Goal: Information Seeking & Learning: Learn about a topic

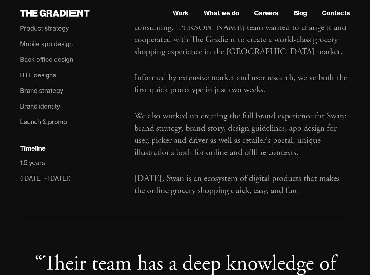
scroll to position [499, 0]
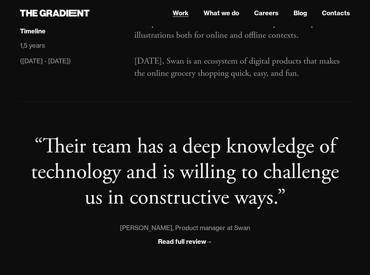
click at [182, 13] on link "Work" at bounding box center [181, 12] width 16 height 9
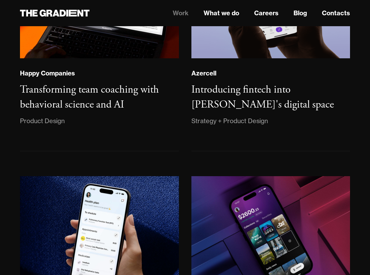
scroll to position [464, 0]
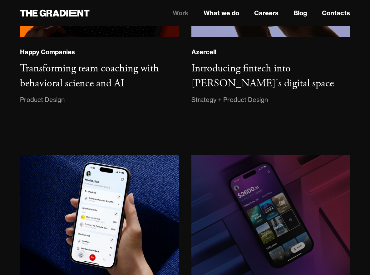
click at [238, 164] on img at bounding box center [271, 216] width 162 height 124
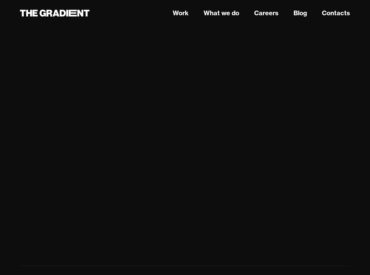
scroll to position [994, 0]
click at [181, 15] on link "Work" at bounding box center [181, 12] width 16 height 9
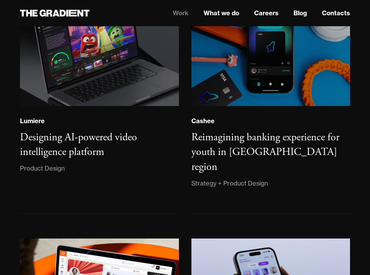
scroll to position [223, 0]
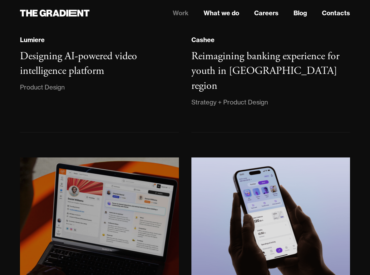
click at [124, 209] on img at bounding box center [99, 218] width 161 height 124
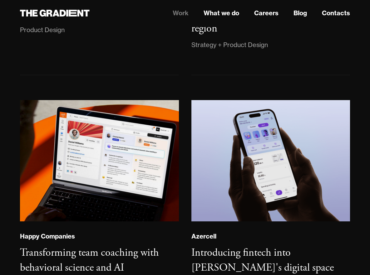
scroll to position [341, 0]
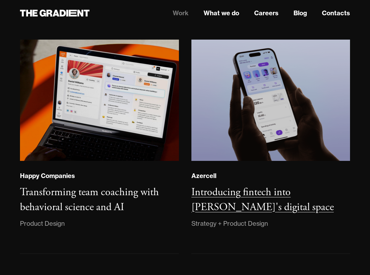
click at [242, 76] on img at bounding box center [271, 100] width 160 height 122
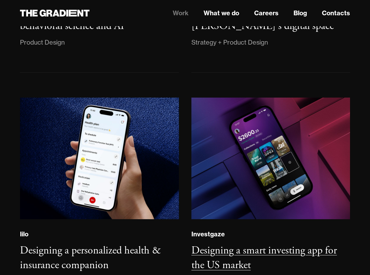
scroll to position [561, 0]
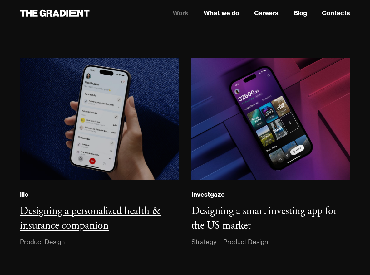
click at [138, 111] on img at bounding box center [99, 118] width 161 height 123
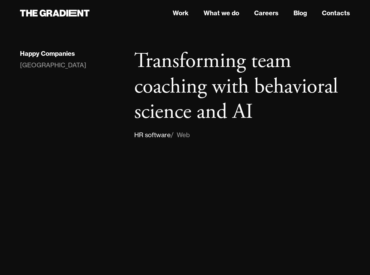
scroll to position [204, 0]
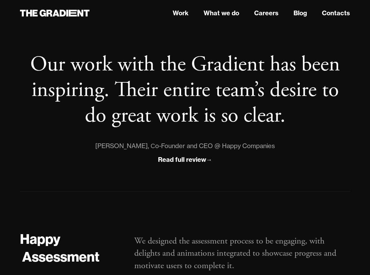
click at [128, 185] on div "Our work with the Gradient has been inspiring. Their entire team’s desire to do…" at bounding box center [185, 106] width 330 height 172
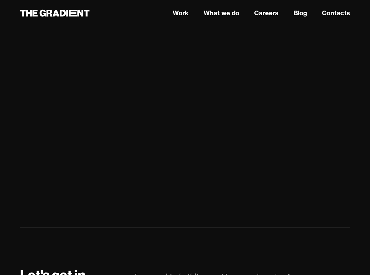
scroll to position [3657, 0]
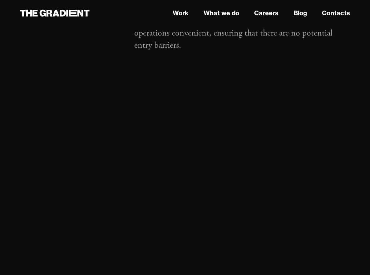
scroll to position [1275, 0]
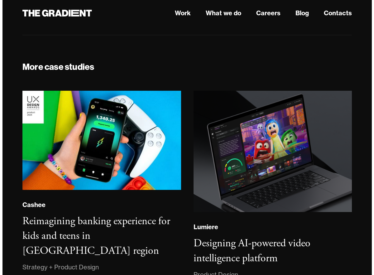
scroll to position [3487, 0]
